Goal: Transaction & Acquisition: Purchase product/service

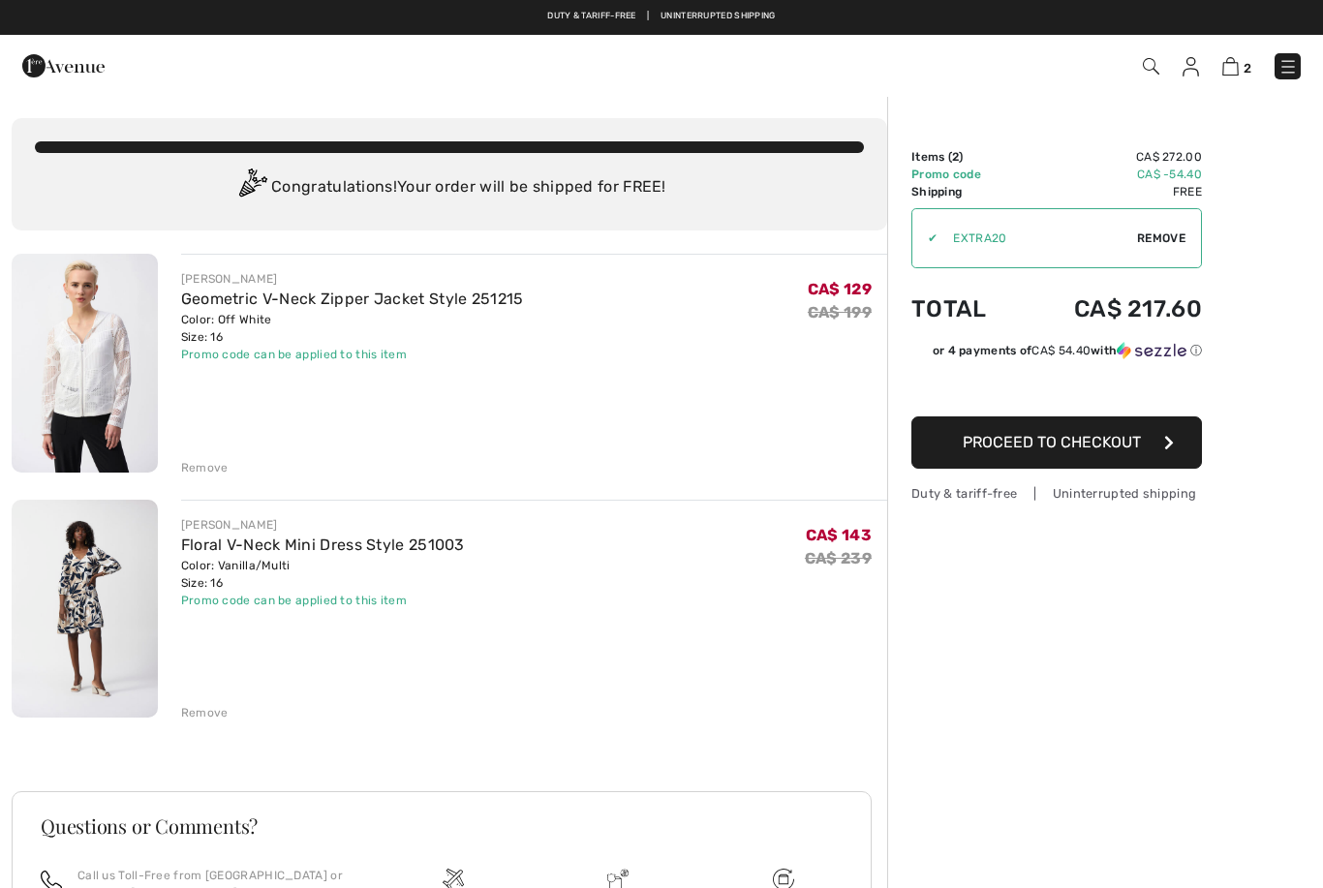
click at [101, 378] on img at bounding box center [85, 363] width 146 height 219
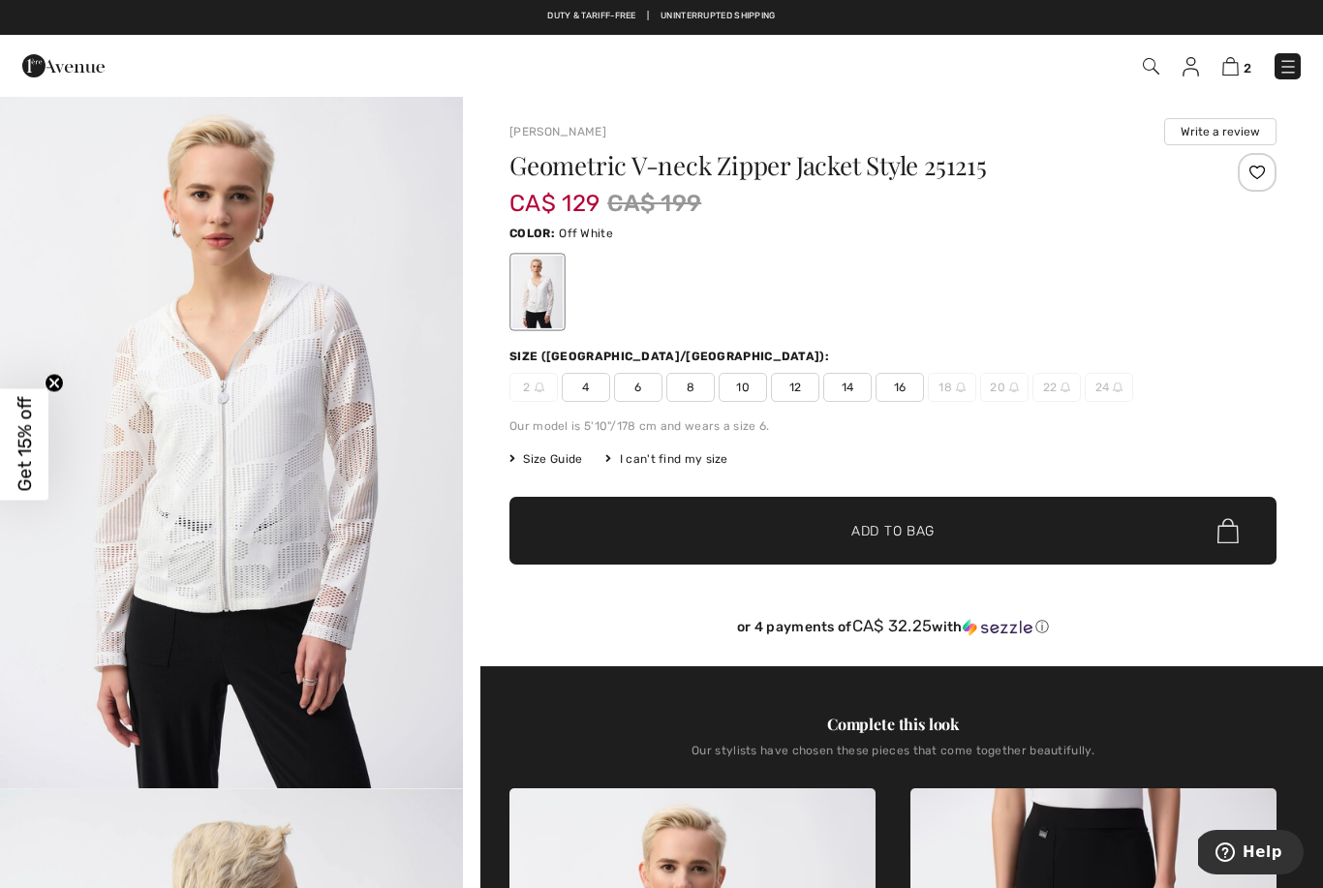
click at [1238, 70] on img at bounding box center [1230, 66] width 16 height 18
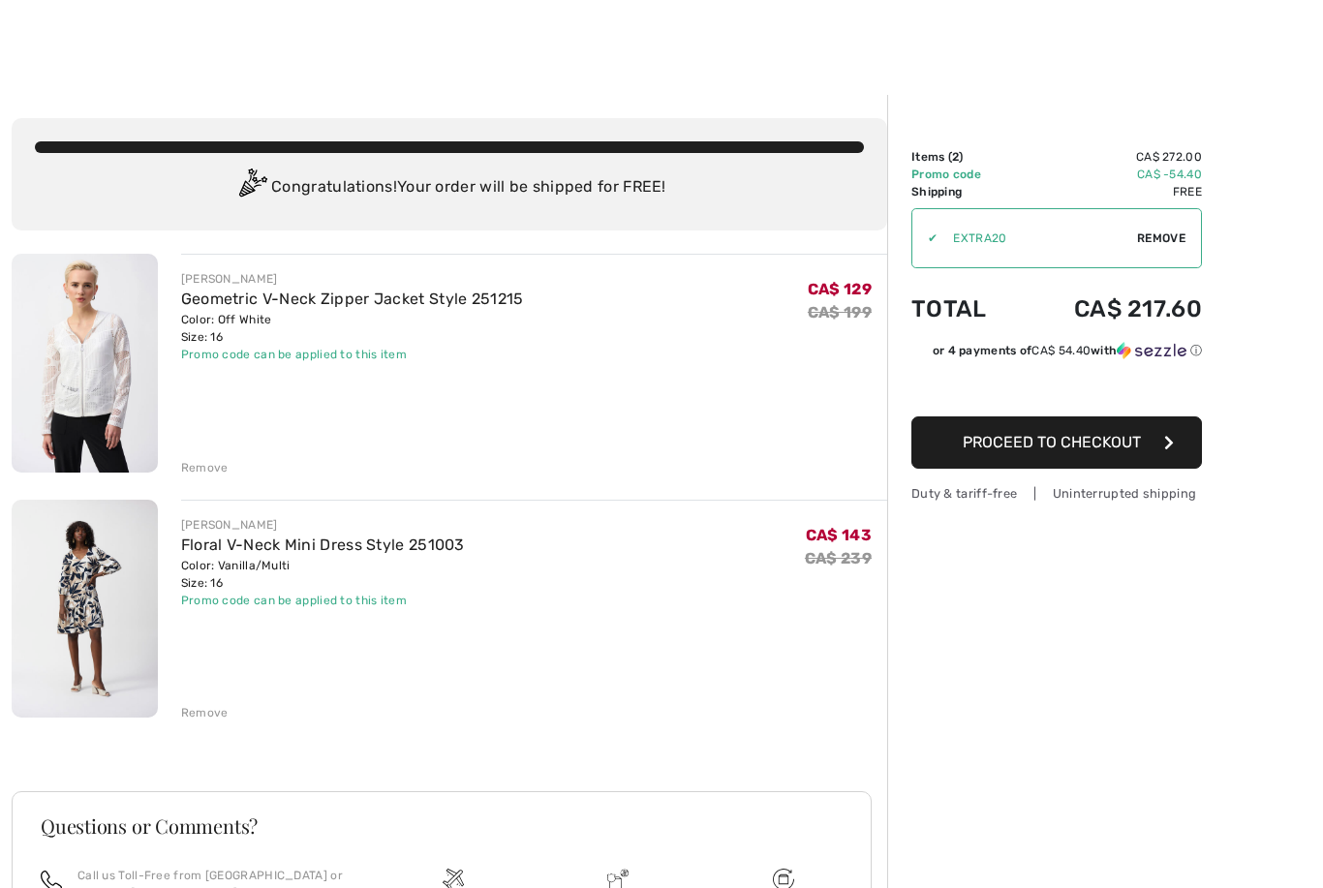
click at [1057, 450] on span "Proceed to Checkout" at bounding box center [1052, 442] width 178 height 18
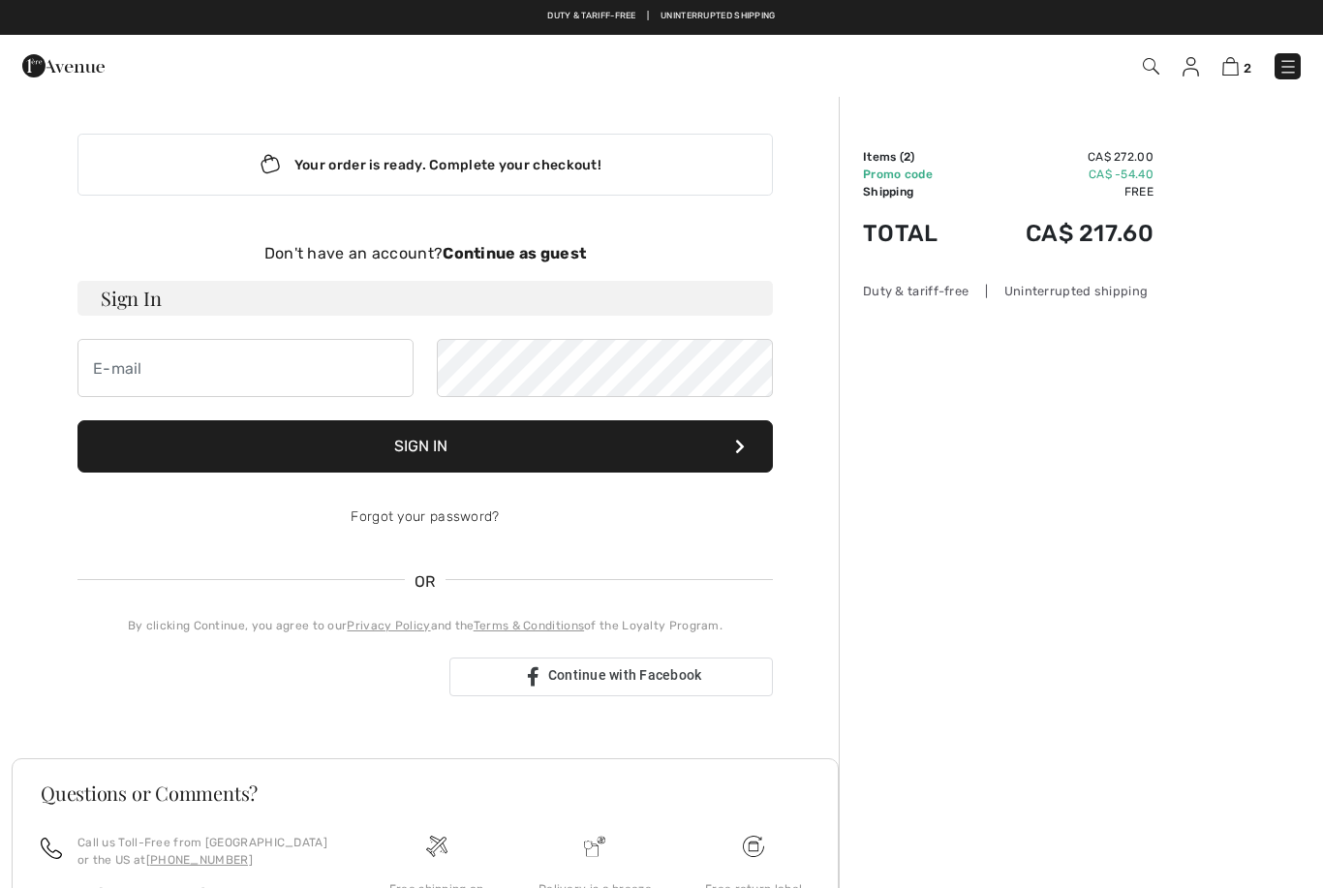
click at [1187, 75] on img at bounding box center [1190, 66] width 16 height 19
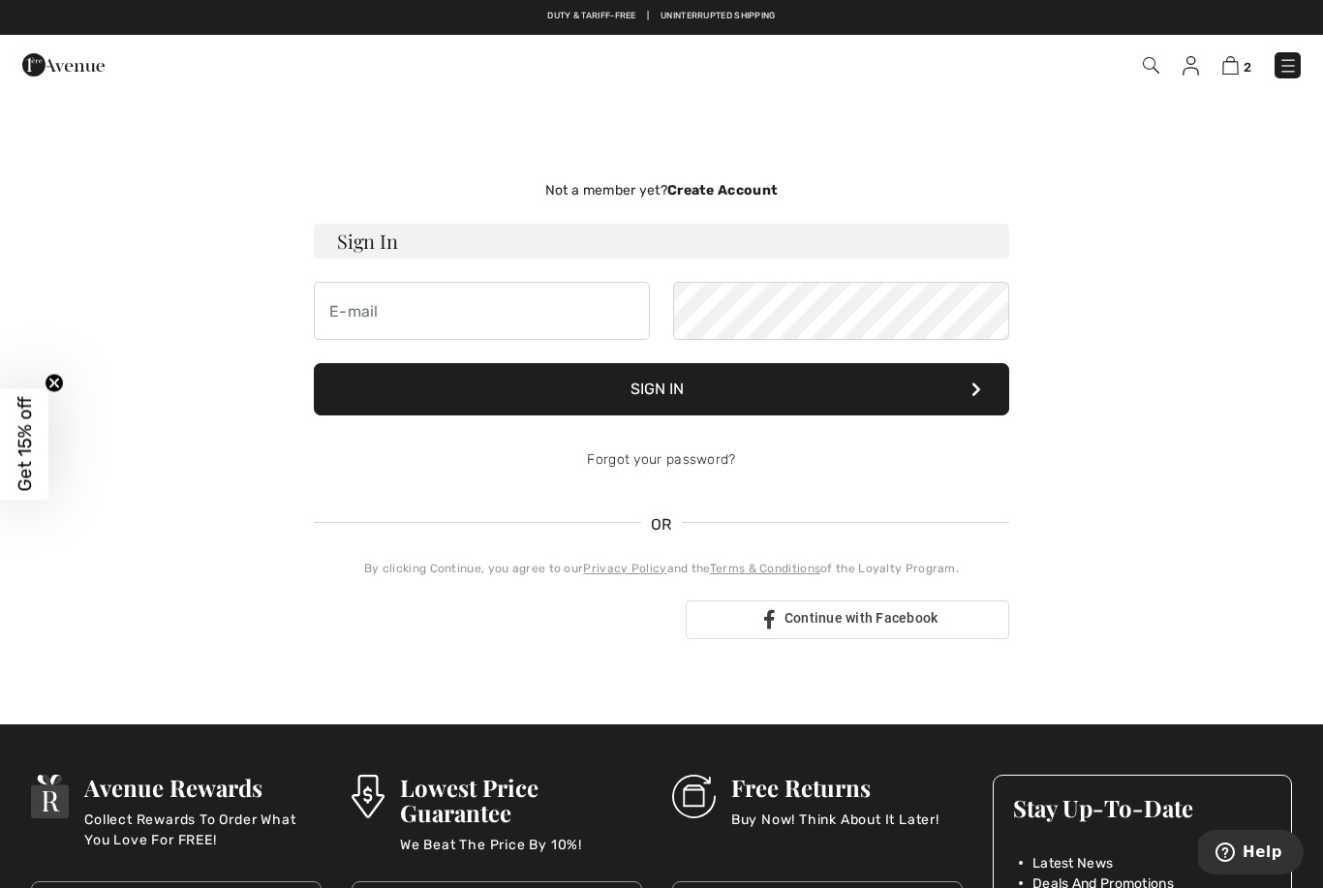
click at [478, 242] on h3 "Sign In" at bounding box center [661, 241] width 695 height 35
click at [477, 238] on h3 "Sign In" at bounding box center [661, 241] width 695 height 35
click at [503, 319] on input "email" at bounding box center [482, 311] width 336 height 58
type input "dianedesrochers@me.com"
click at [724, 384] on button "Sign In" at bounding box center [661, 389] width 695 height 52
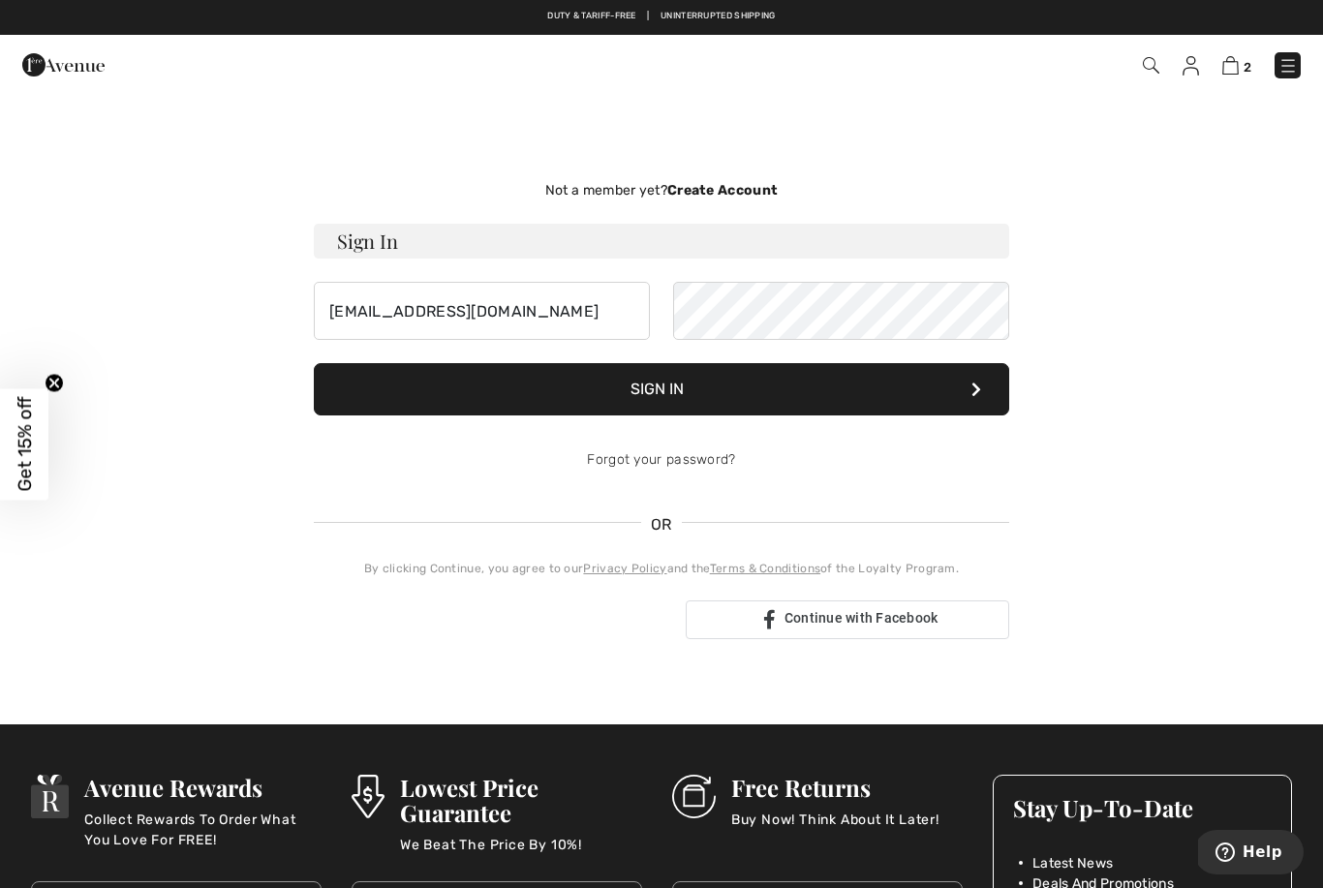
click at [701, 383] on button "Sign In" at bounding box center [661, 389] width 695 height 52
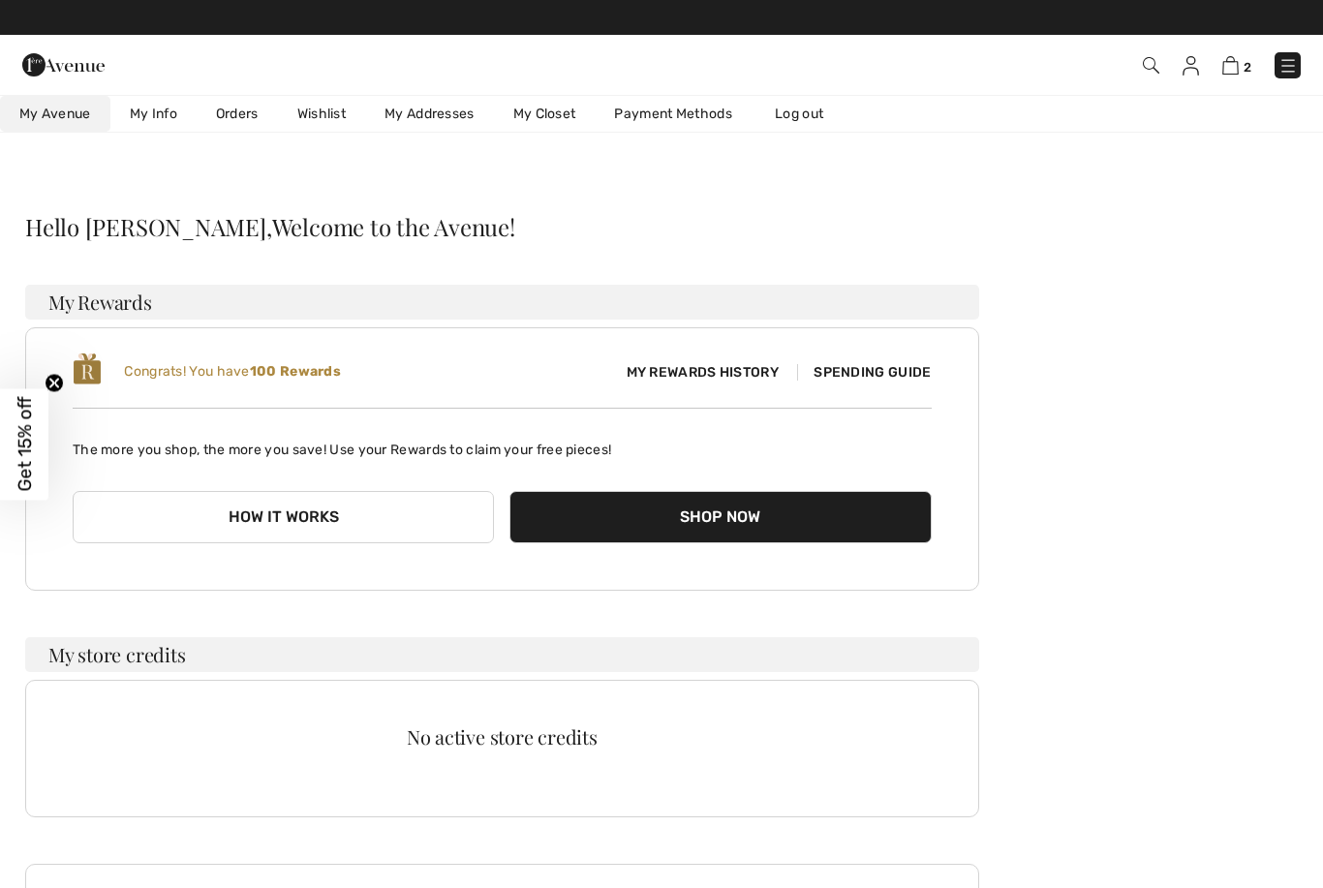
click at [1231, 75] on img at bounding box center [1230, 65] width 16 height 18
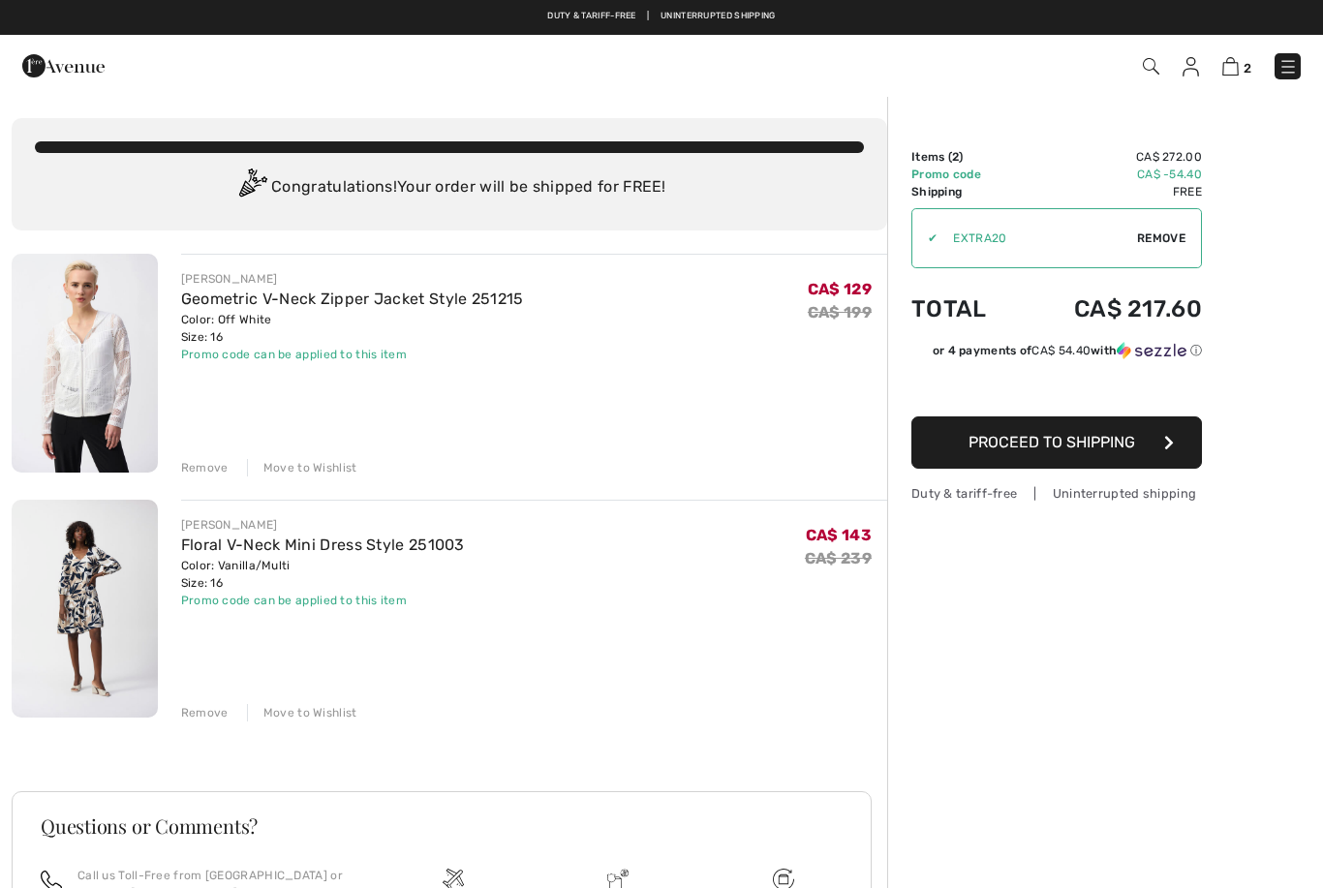
click at [1157, 444] on button "Proceed to Shipping" at bounding box center [1056, 442] width 291 height 52
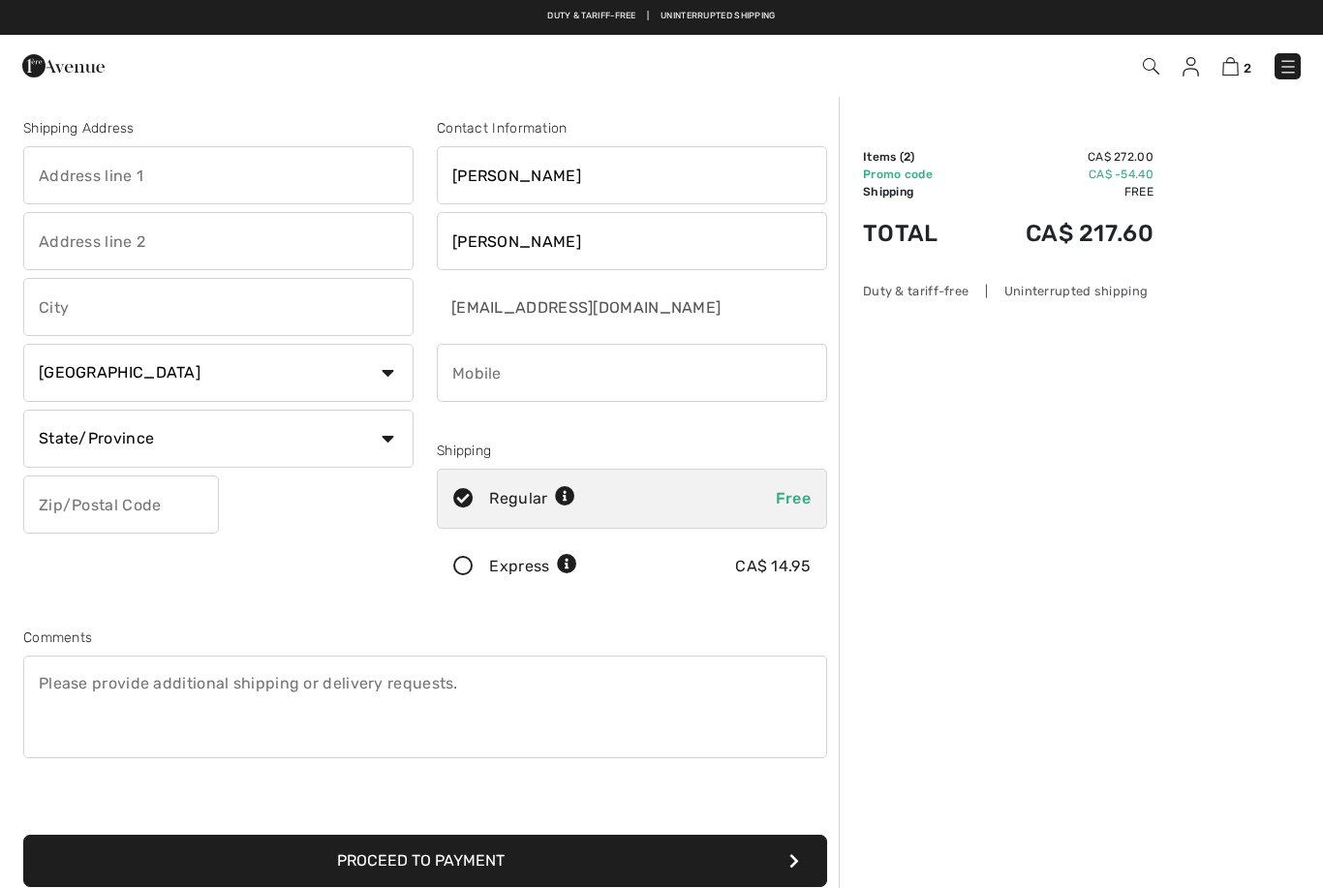
click at [219, 177] on input "text" at bounding box center [218, 175] width 390 height 58
type input "964"
type input "Rue De La Colombiere"
type input "Levis"
select select "QC"
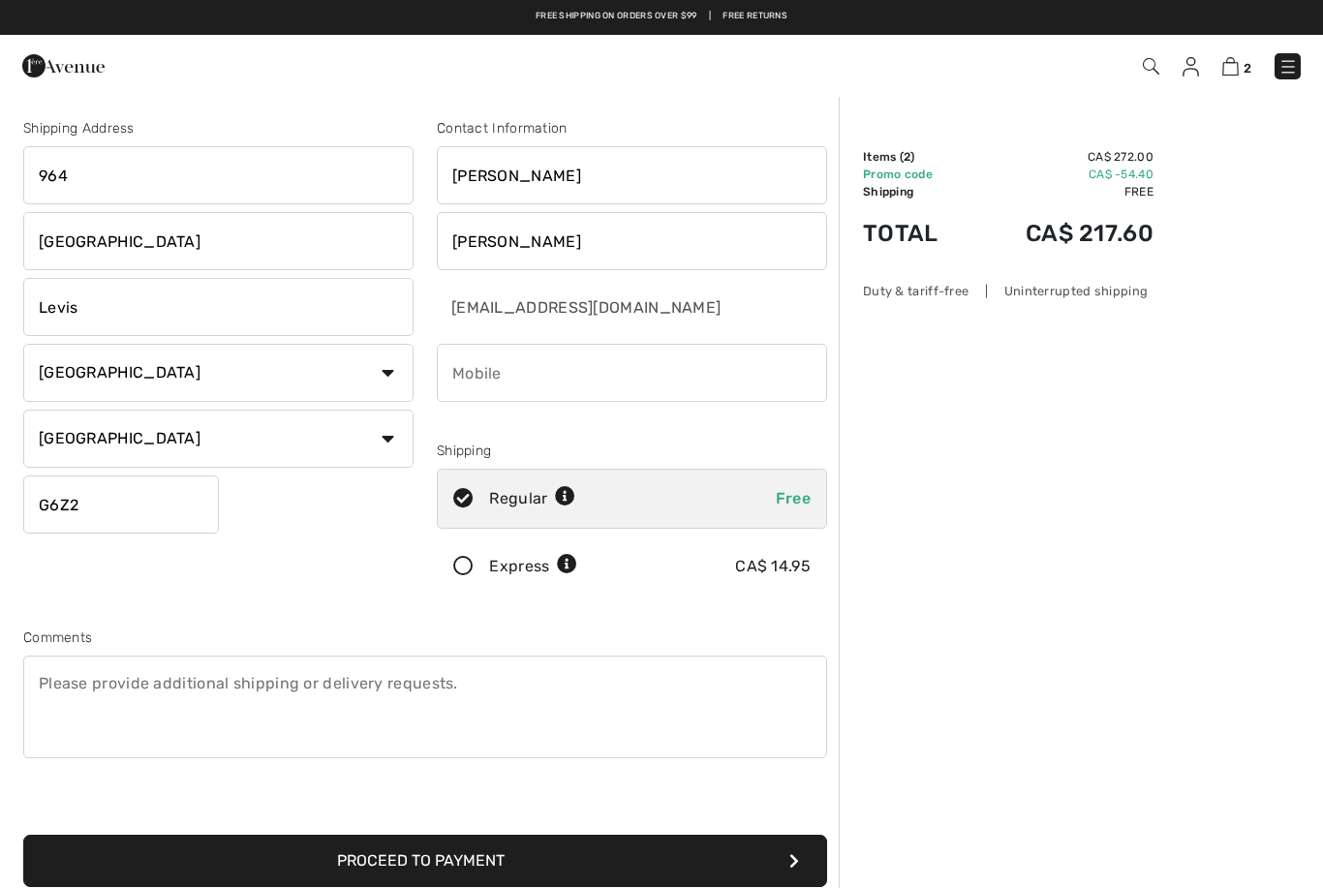
type input "G6Z2H4"
click at [996, 353] on div "Order Summary Details Items ( 2 ) CA$ 272.00 Promo code CA$ -54.40 Shipping Fre…" at bounding box center [1081, 672] width 484 height 1154
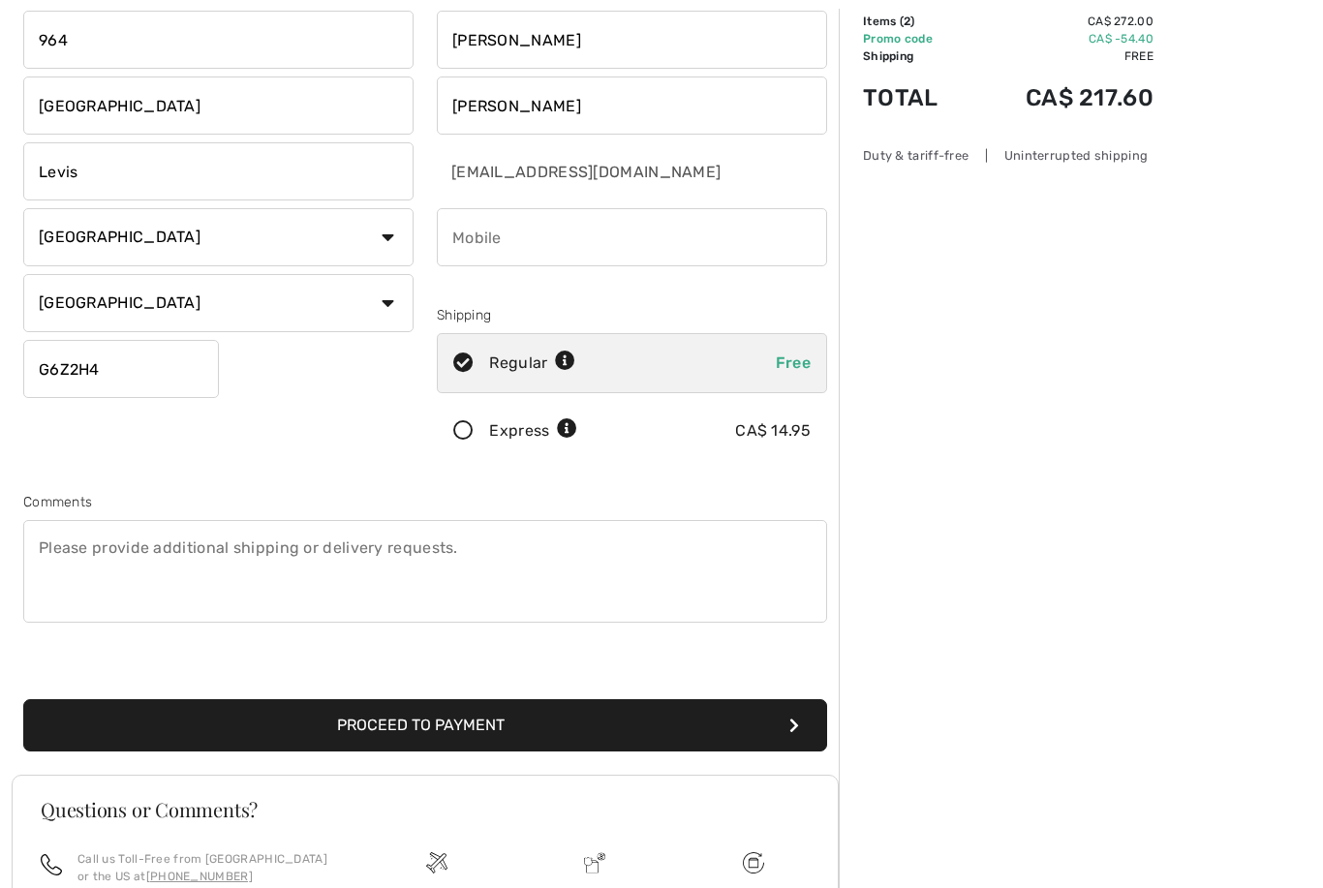
scroll to position [134, 0]
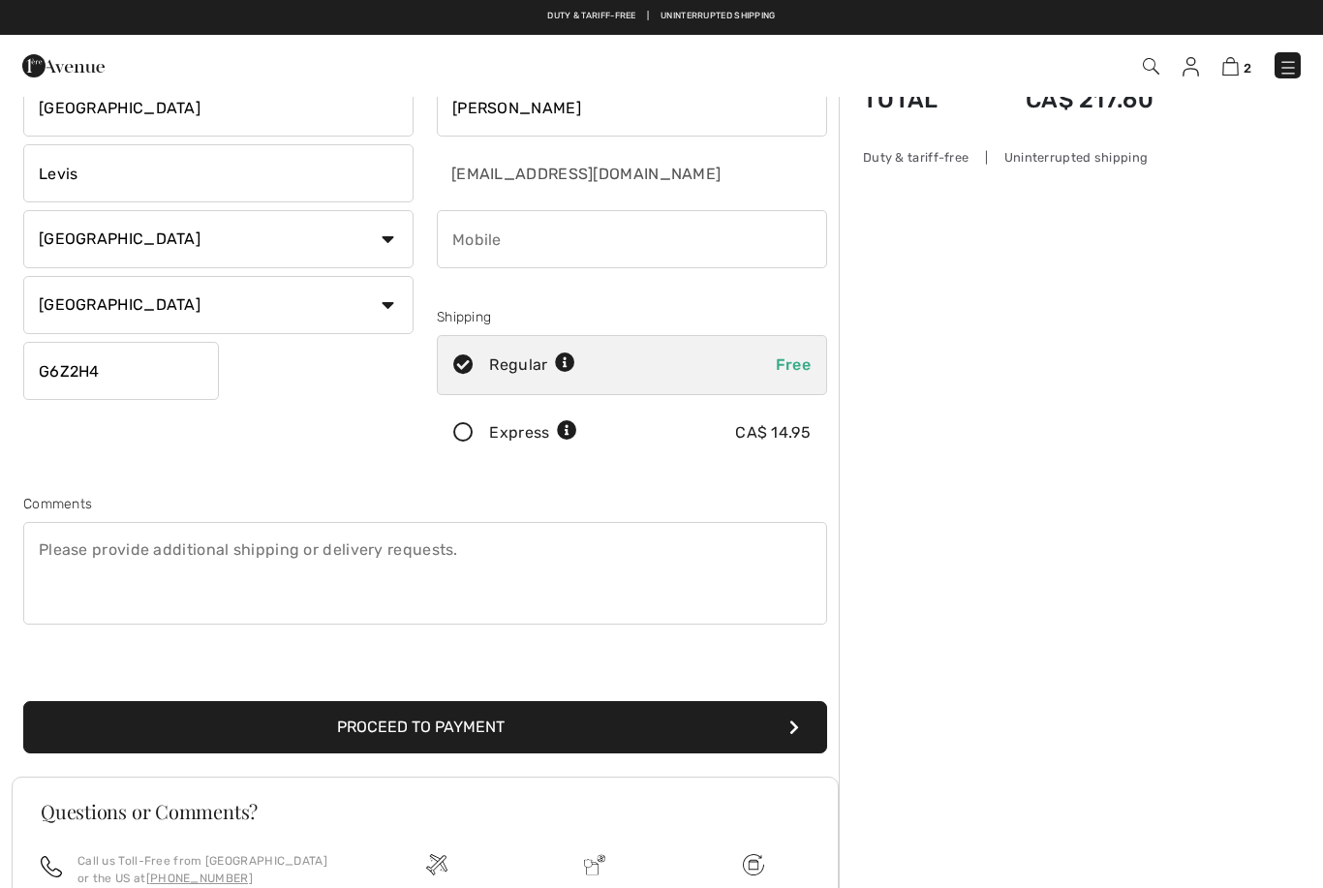
click at [424, 743] on button "Proceed to Payment" at bounding box center [425, 727] width 804 height 52
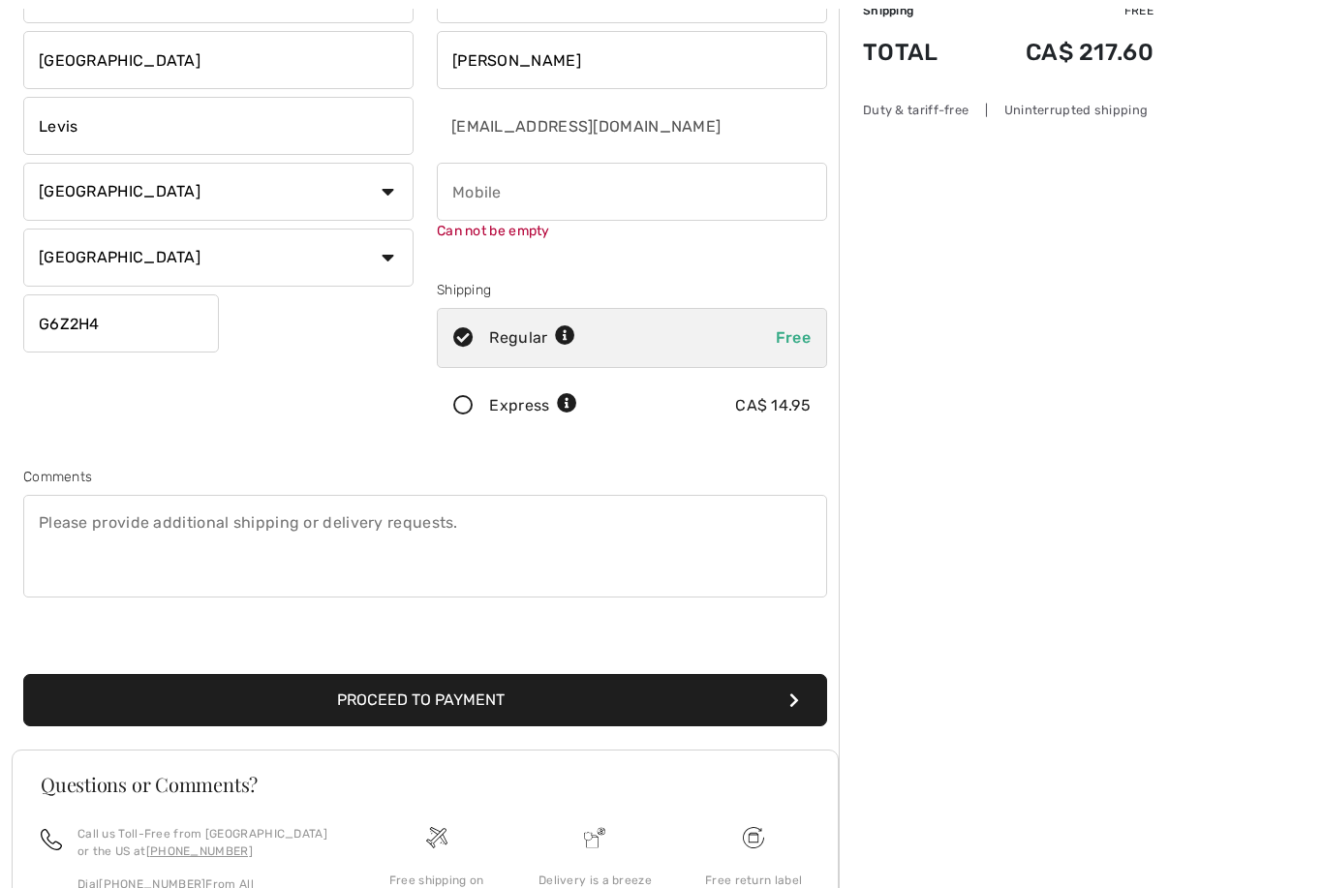
scroll to position [203, 0]
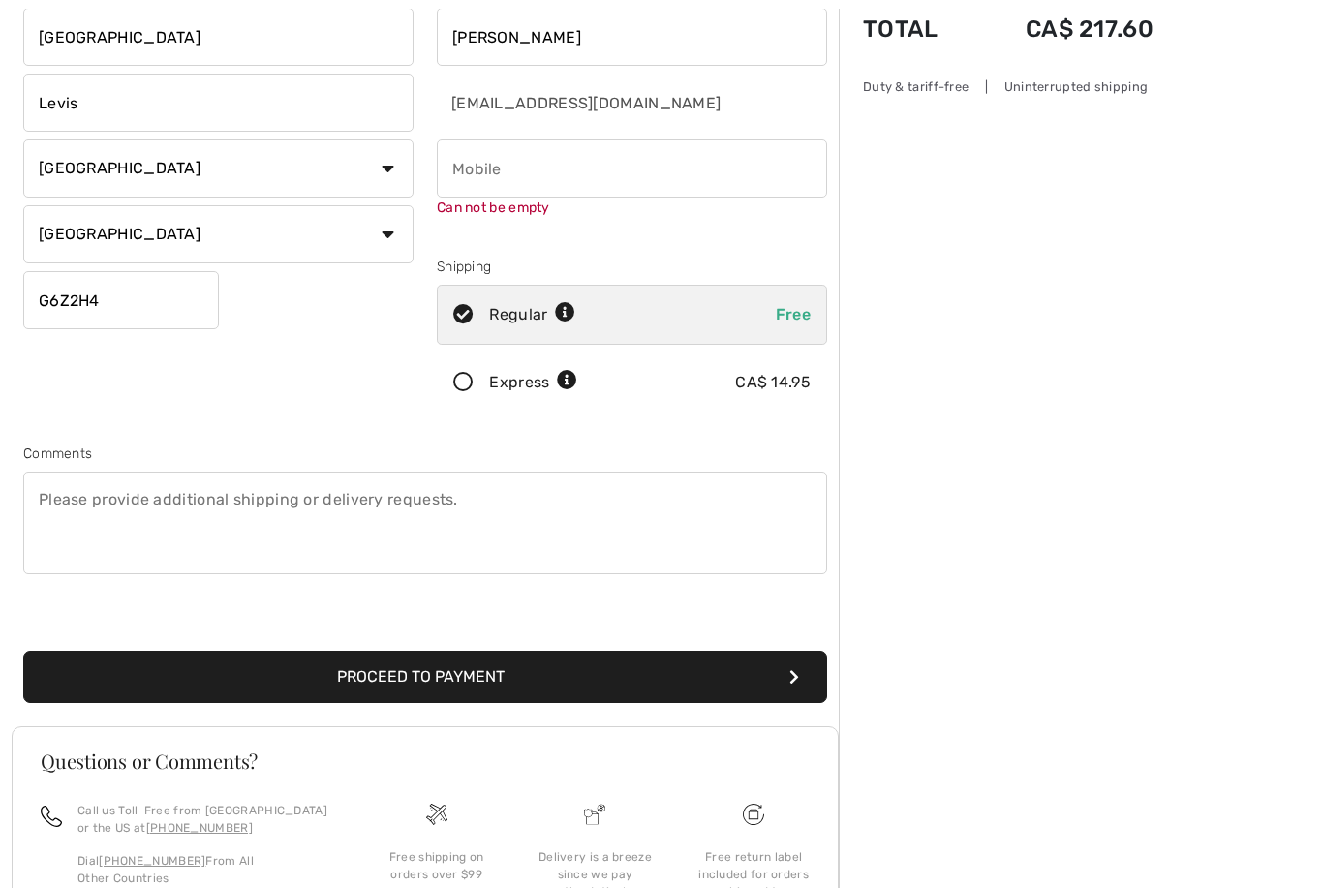
click at [561, 178] on input "phone" at bounding box center [632, 169] width 390 height 58
type input "4188391872"
click at [668, 414] on div "Shipping Address 964 Rue De La Colombiere Levis Country Canada United States Af…" at bounding box center [425, 296] width 827 height 859
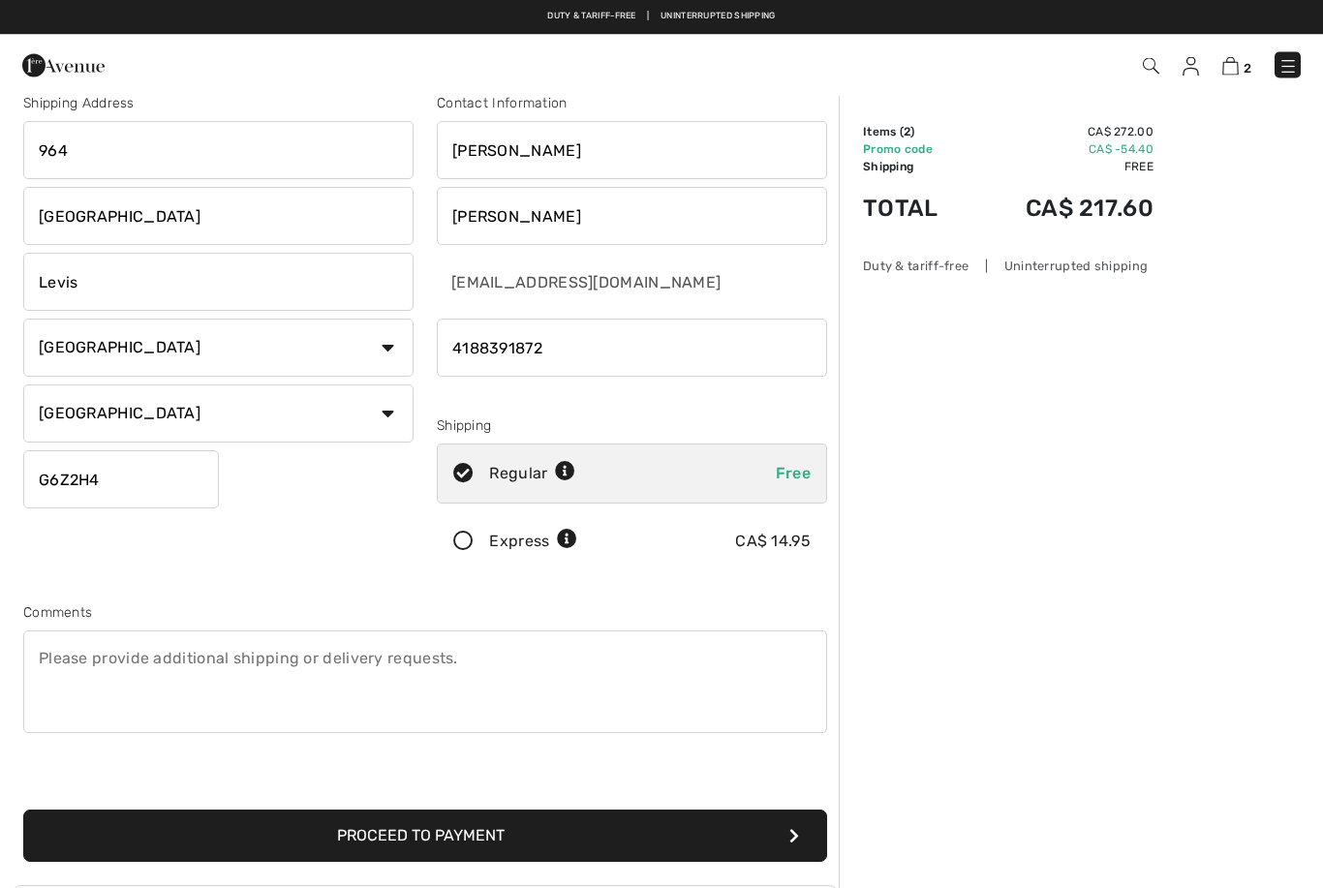
scroll to position [13, 0]
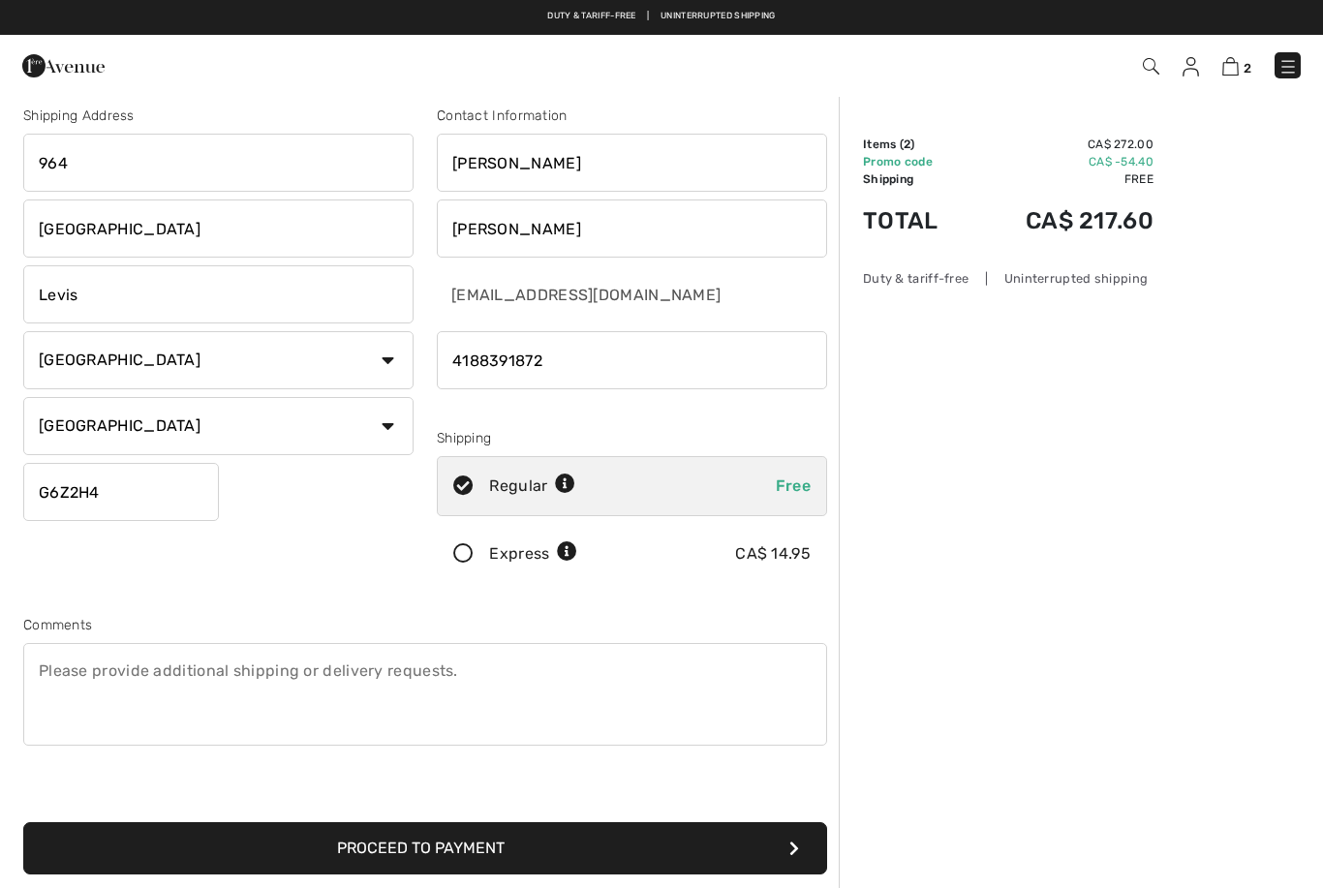
click at [466, 554] on icon at bounding box center [463, 554] width 51 height 20
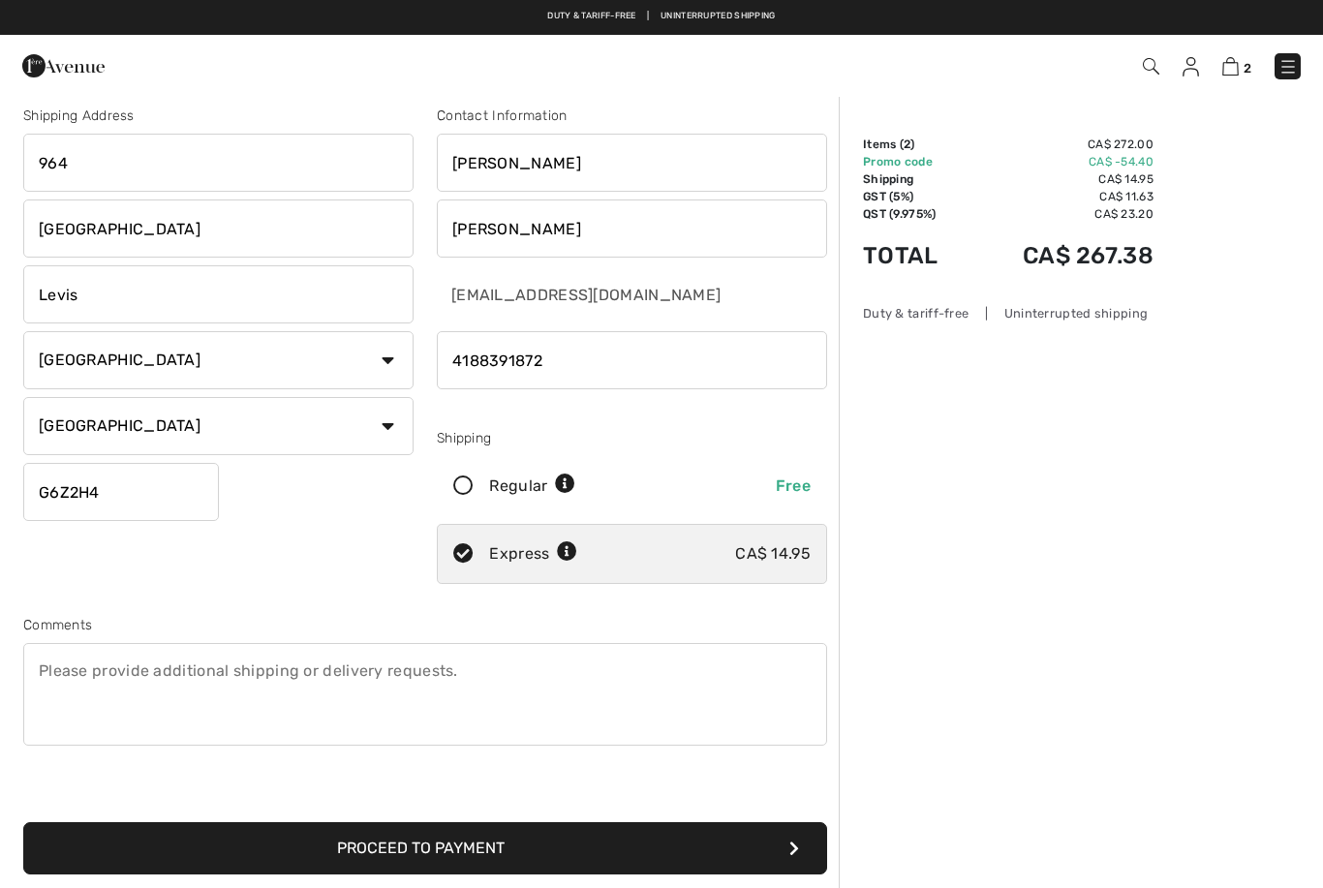
click at [580, 858] on button "Proceed to Payment" at bounding box center [425, 848] width 804 height 52
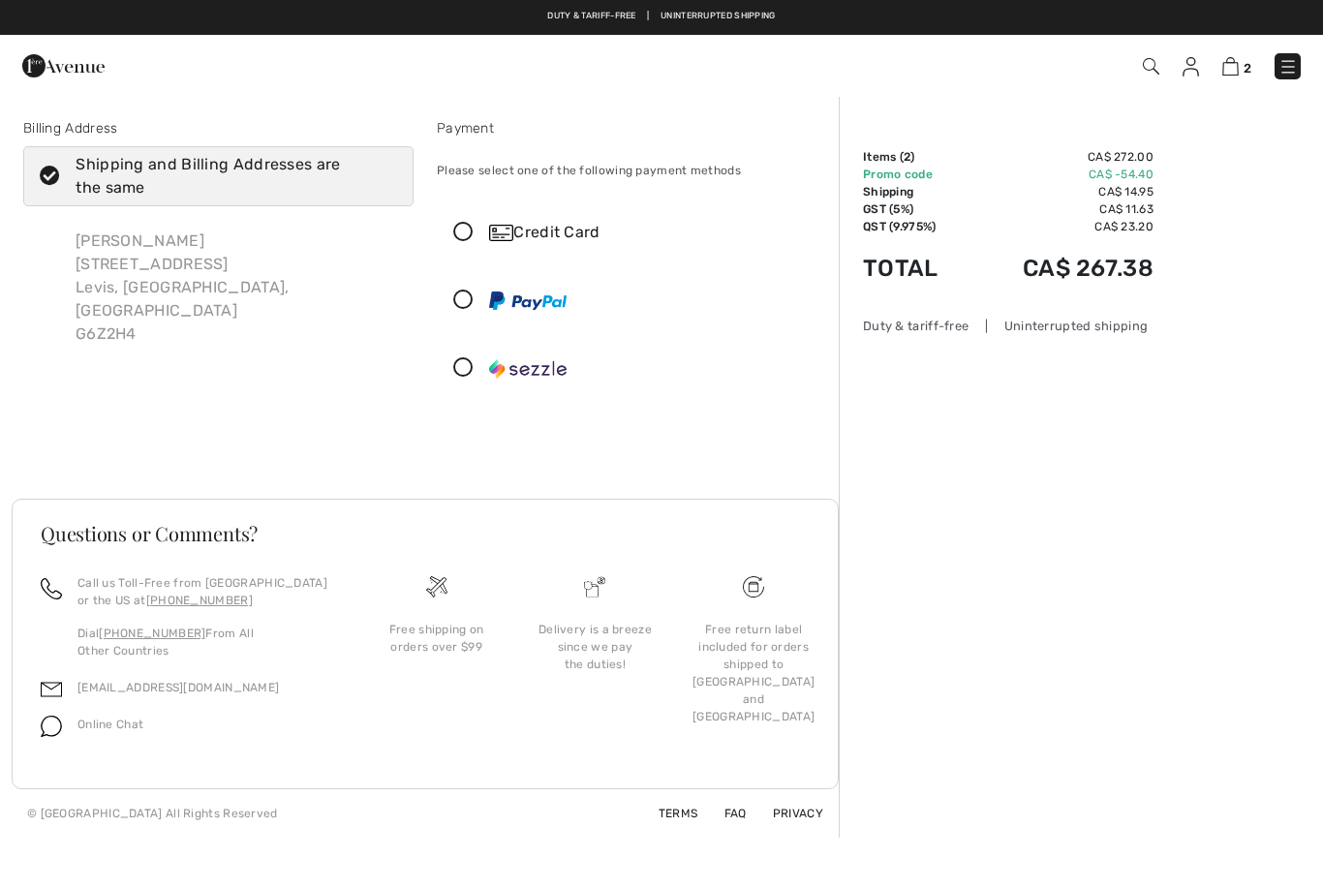
click at [455, 242] on icon at bounding box center [463, 233] width 51 height 20
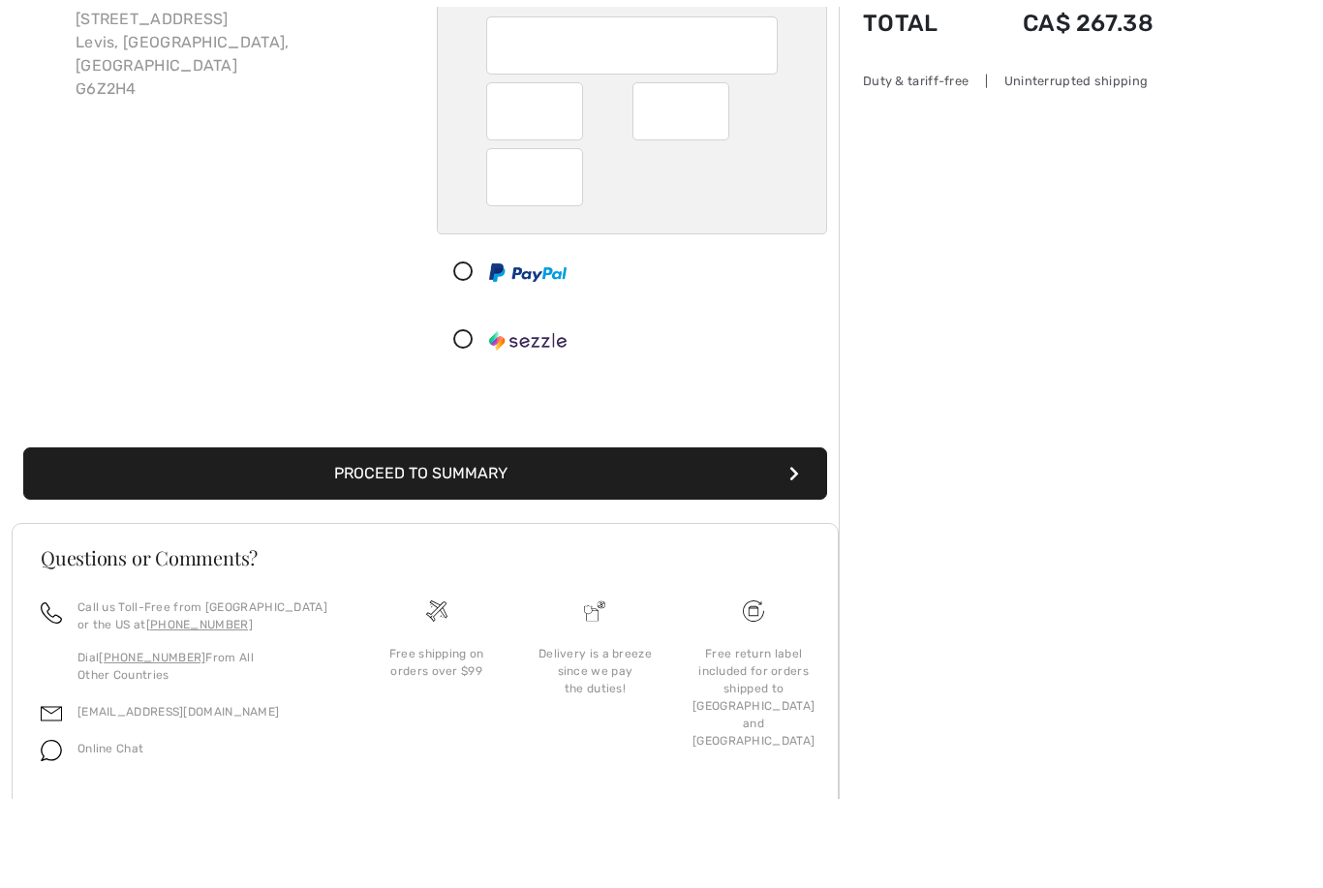
scroll to position [157, 0]
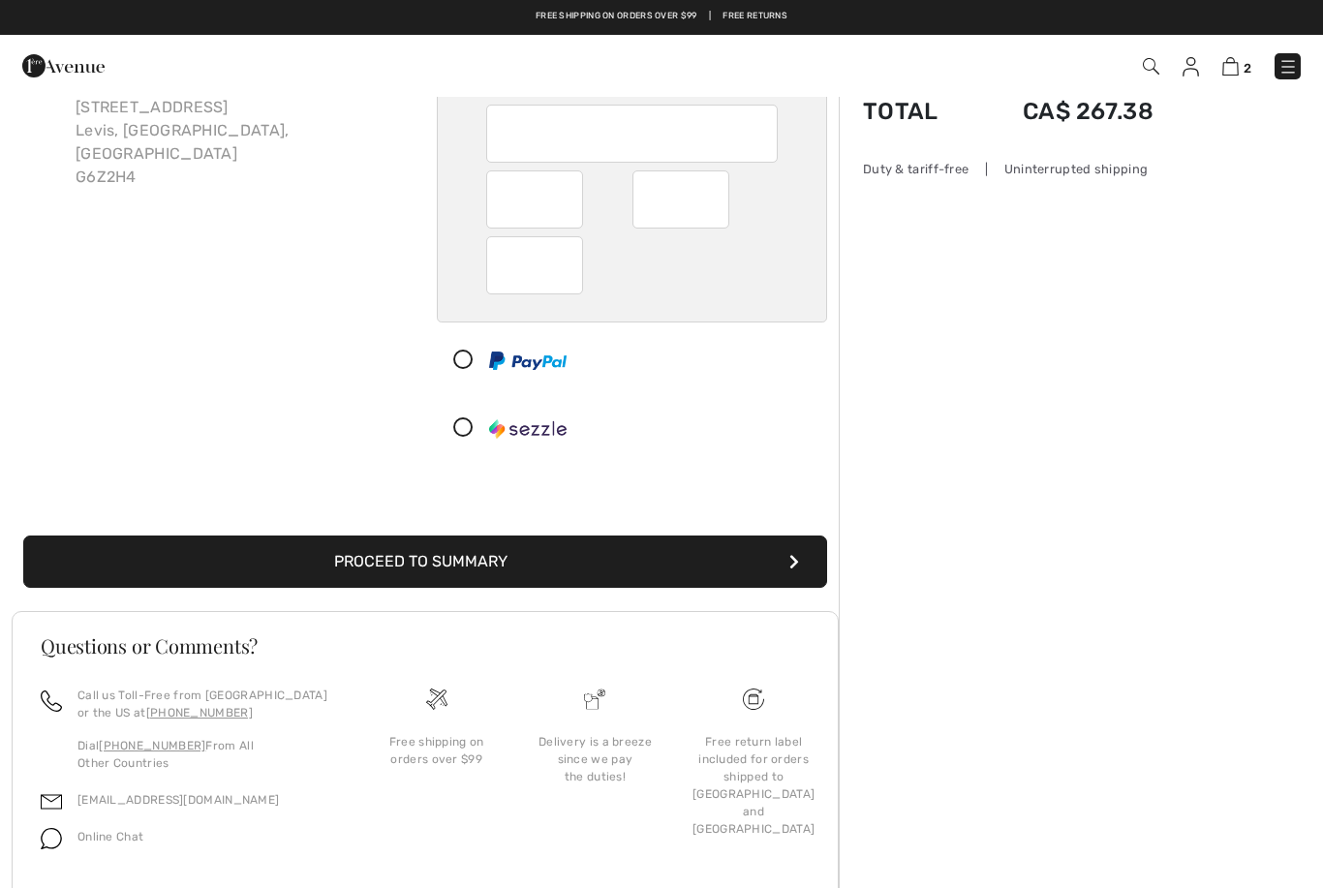
click at [466, 561] on button "Proceed to Summary" at bounding box center [425, 562] width 804 height 52
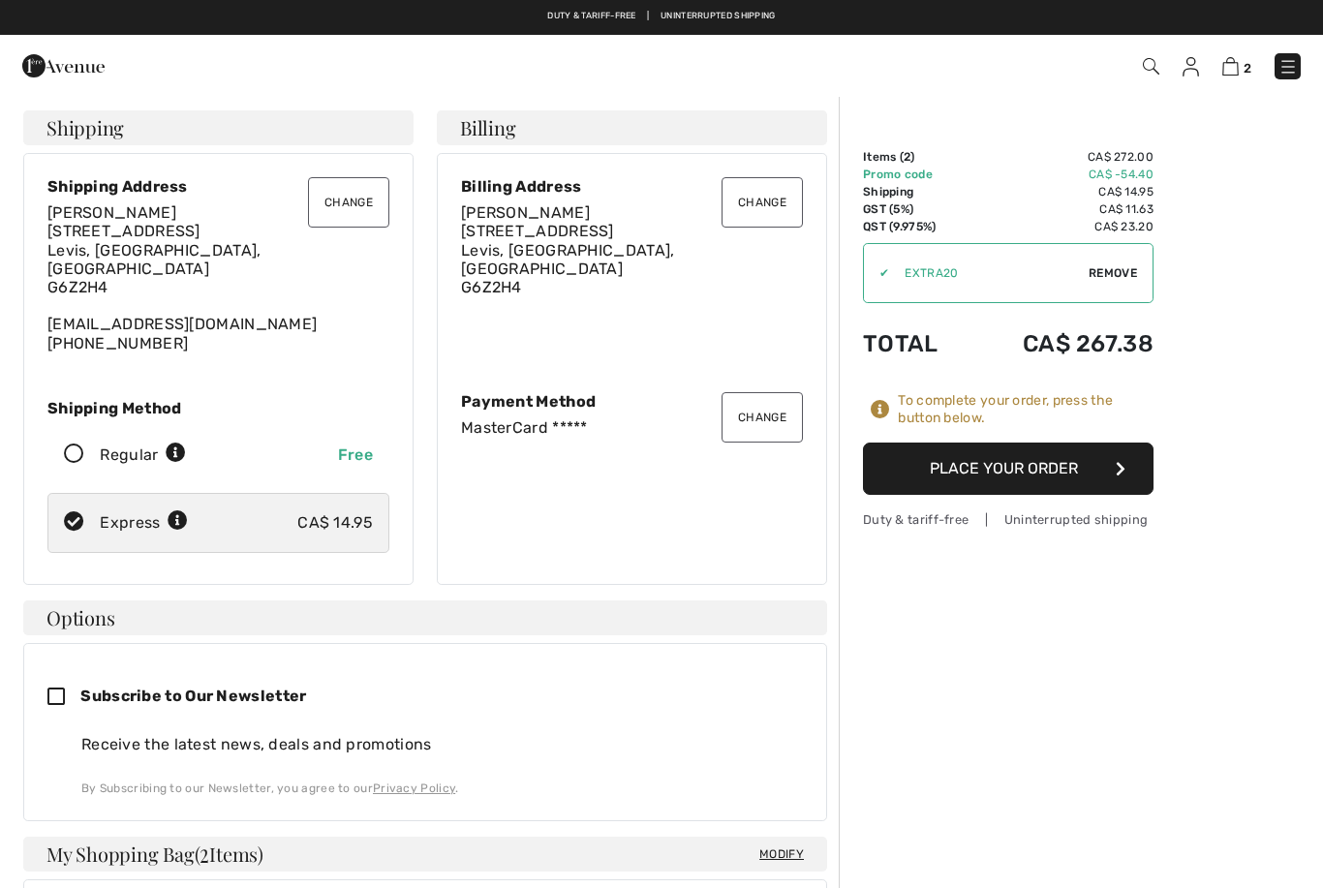
click at [1058, 472] on button "Place Your Order" at bounding box center [1008, 469] width 291 height 52
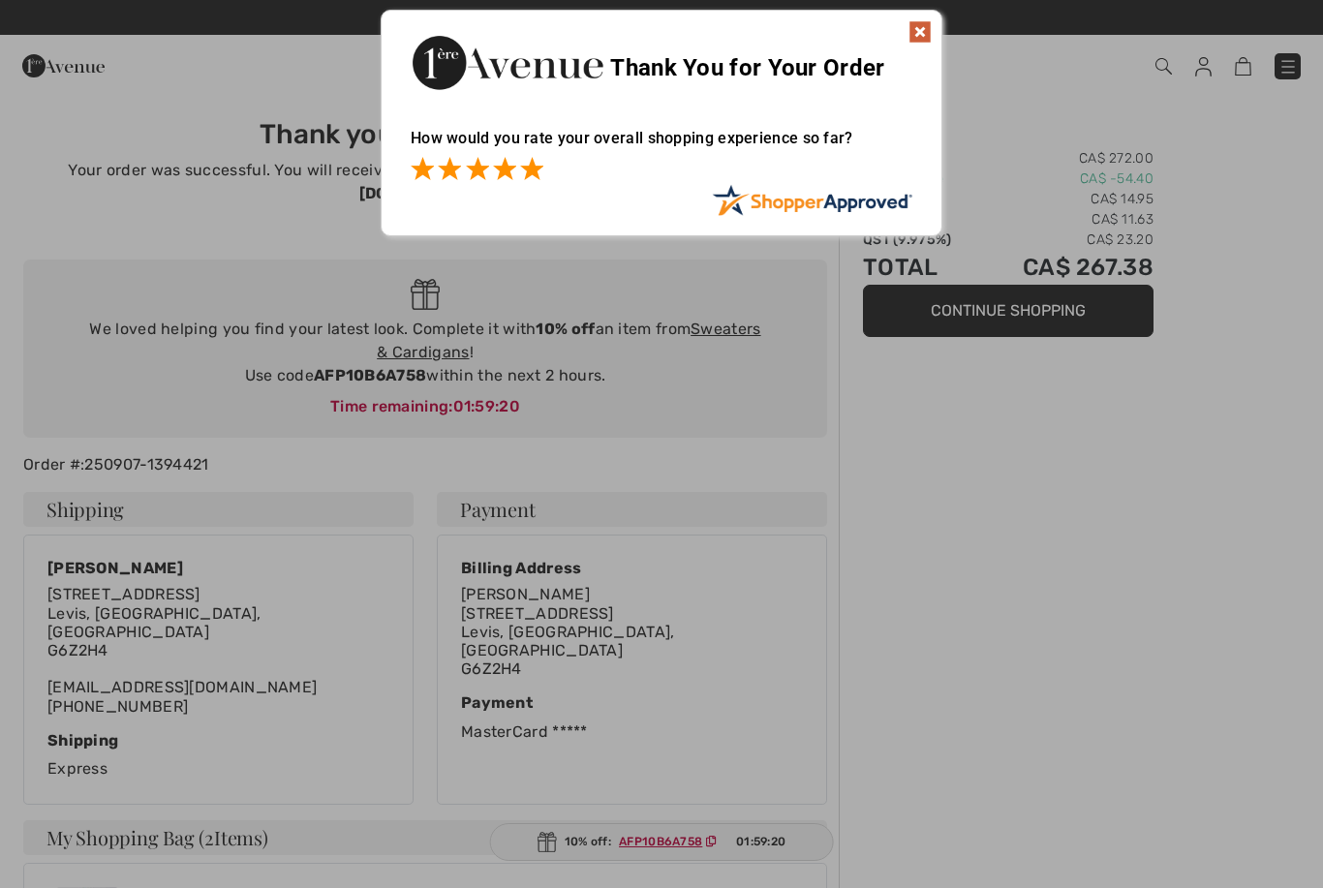
click at [542, 158] on span at bounding box center [531, 168] width 23 height 23
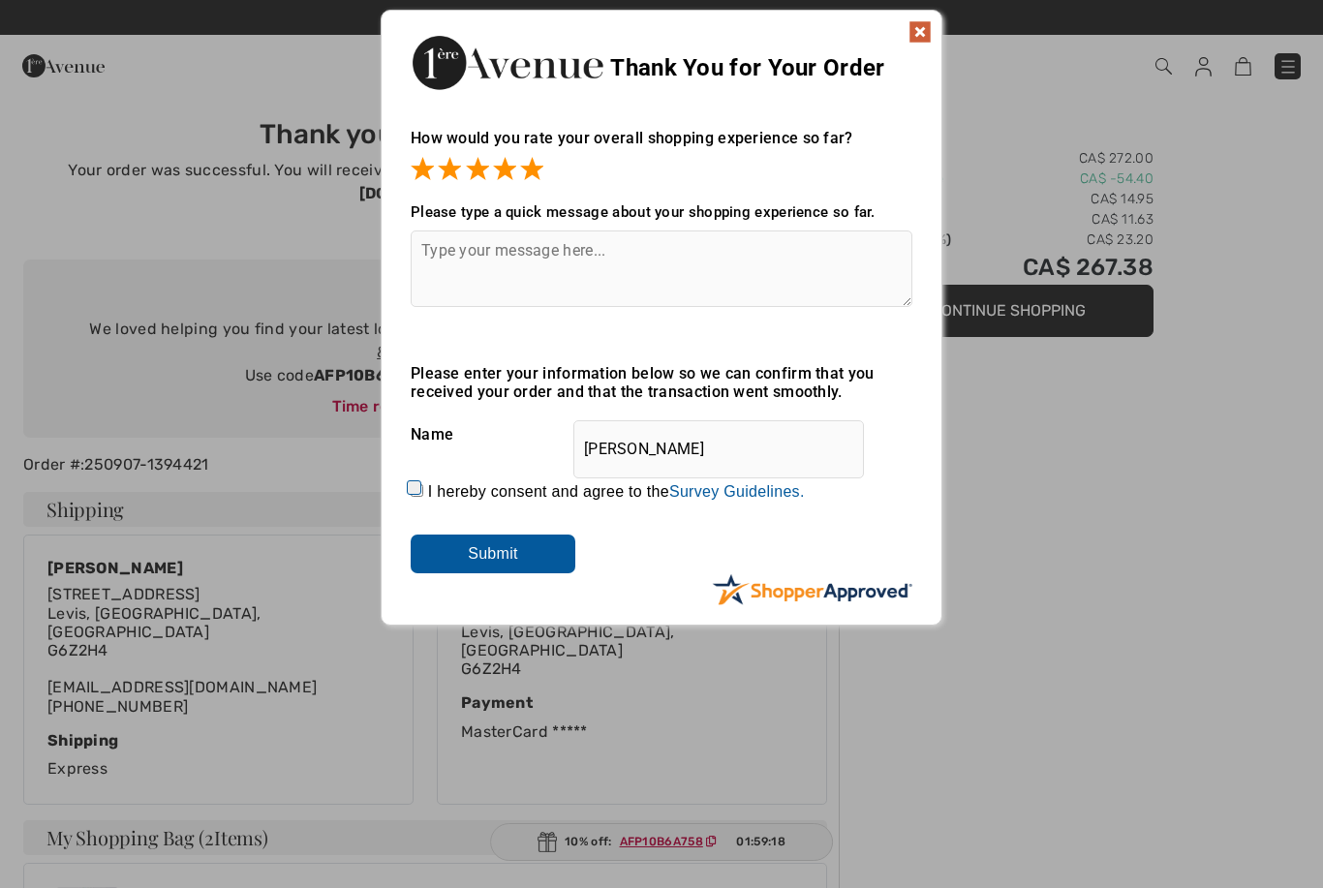
click at [532, 566] on input "Submit" at bounding box center [493, 554] width 165 height 39
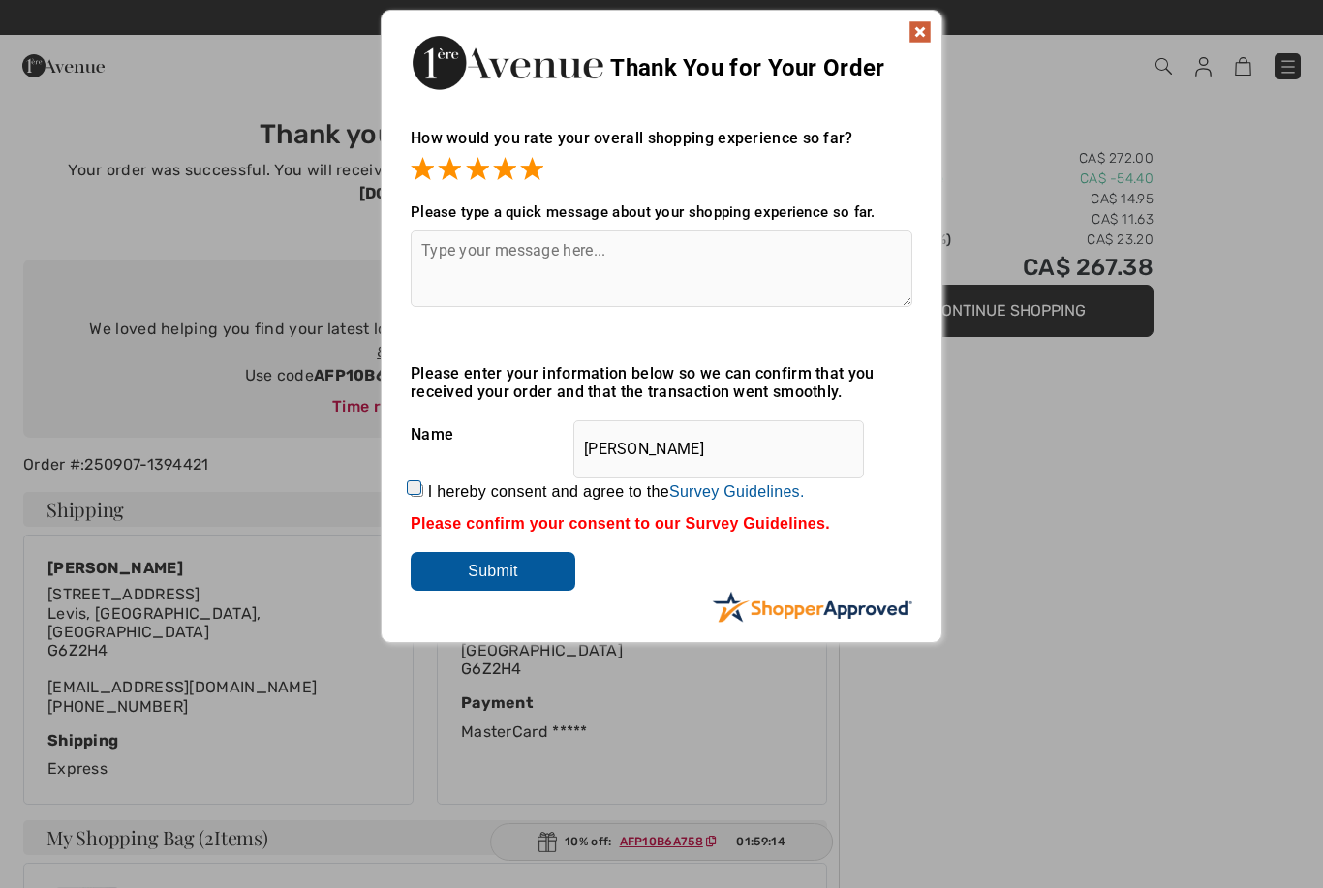
click at [908, 36] on img at bounding box center [919, 31] width 23 height 23
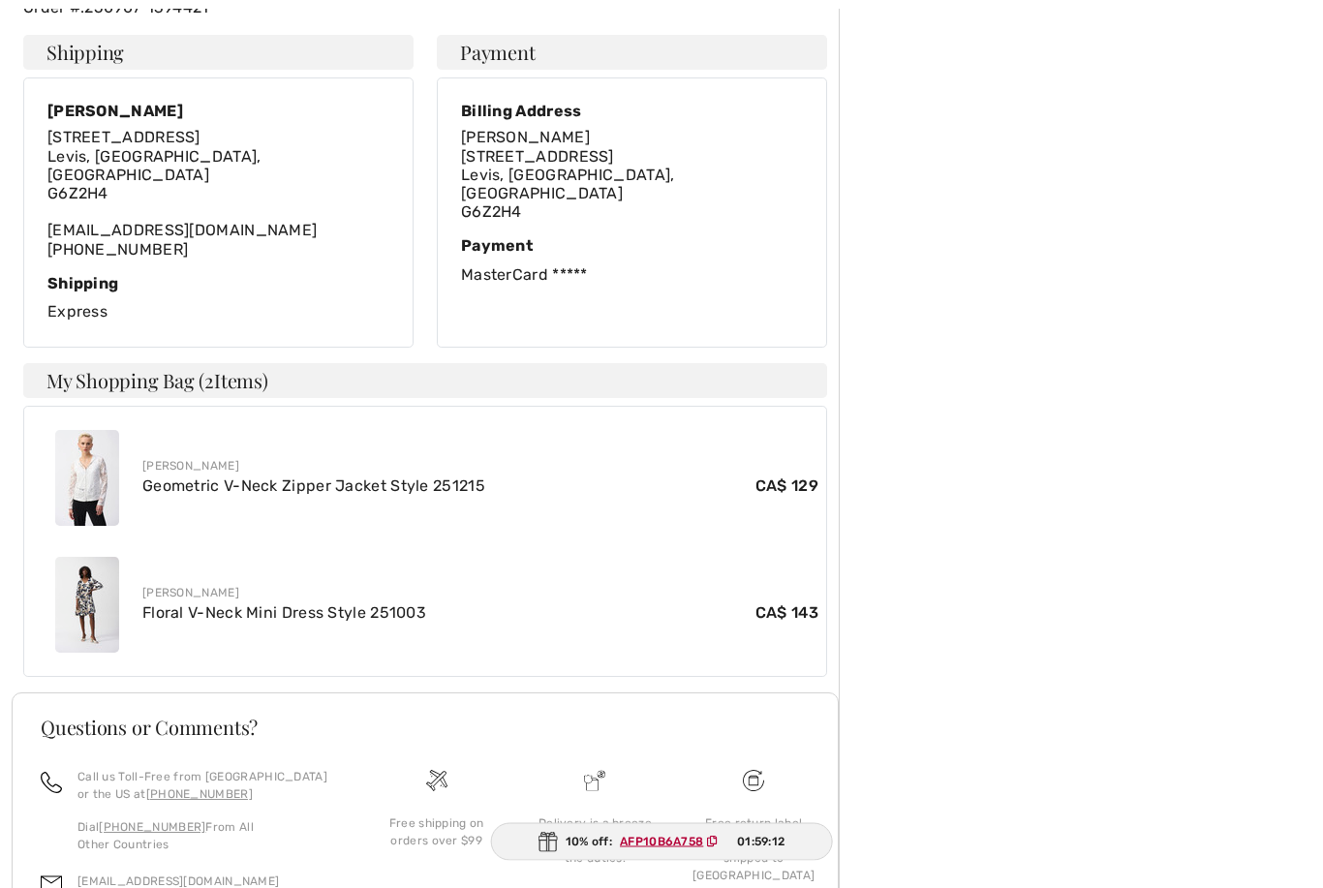
scroll to position [495, 0]
